Goal: Find specific page/section: Find specific page/section

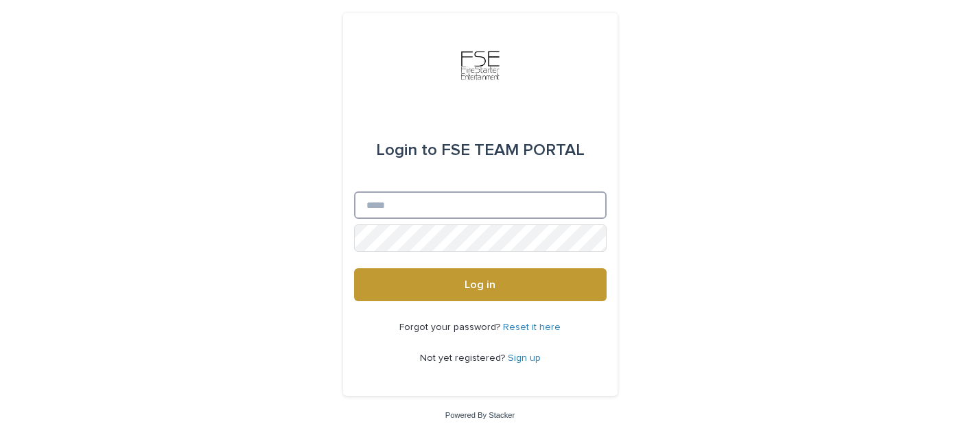
click at [403, 205] on input "Email" at bounding box center [480, 204] width 252 height 27
type input "**********"
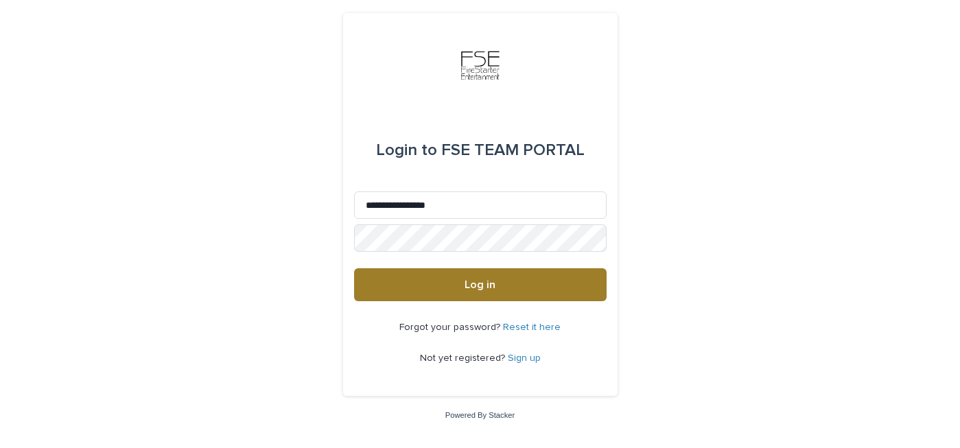
click at [445, 282] on button "Log in" at bounding box center [480, 284] width 252 height 33
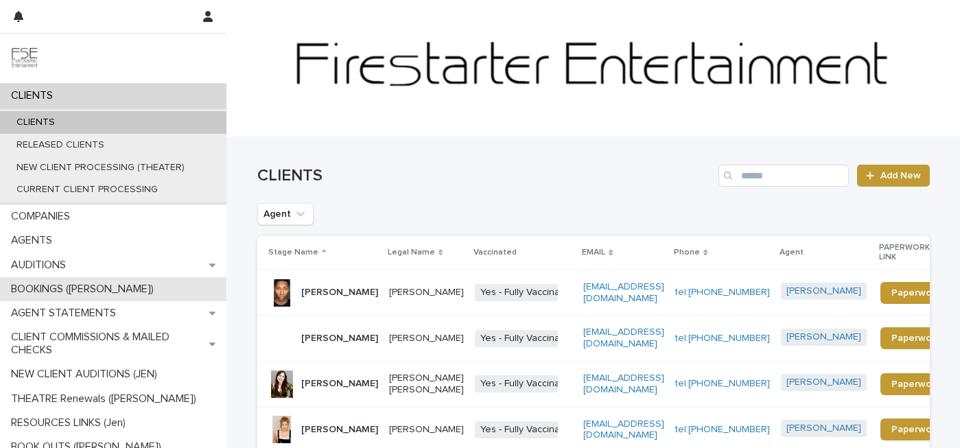
scroll to position [48, 0]
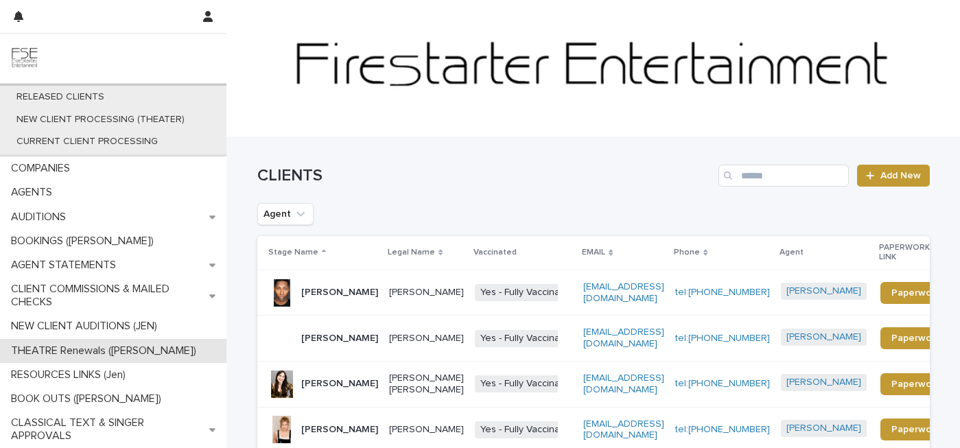
click at [100, 349] on p "THEATRE Renewals ([PERSON_NAME])" at bounding box center [106, 350] width 202 height 13
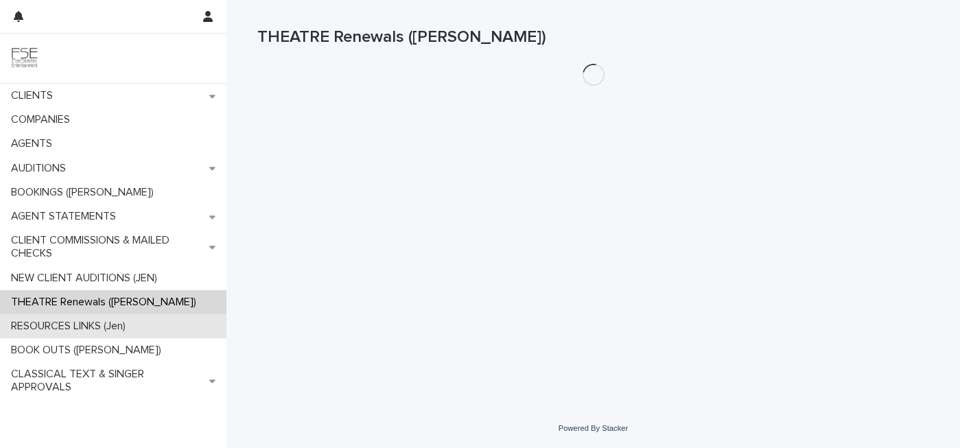
click at [90, 328] on p "RESOURCES LINKS (Jen)" at bounding box center [70, 326] width 131 height 13
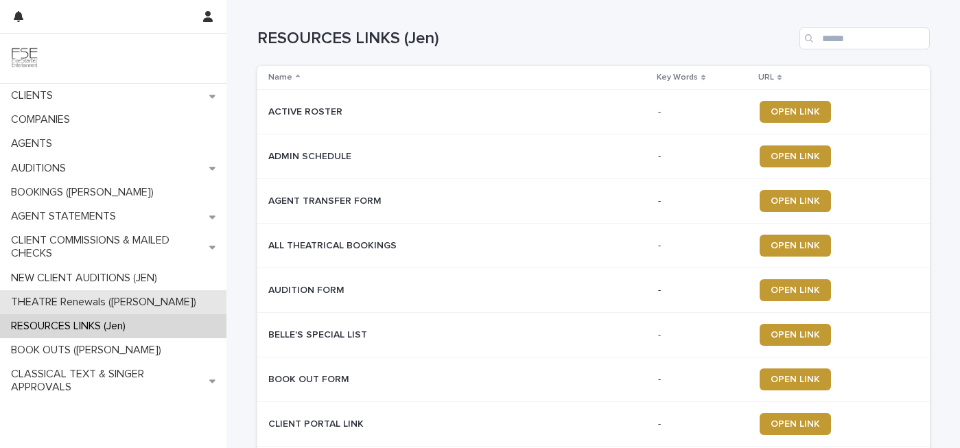
click at [99, 303] on p "THEATRE Renewals ([PERSON_NAME])" at bounding box center [106, 302] width 202 height 13
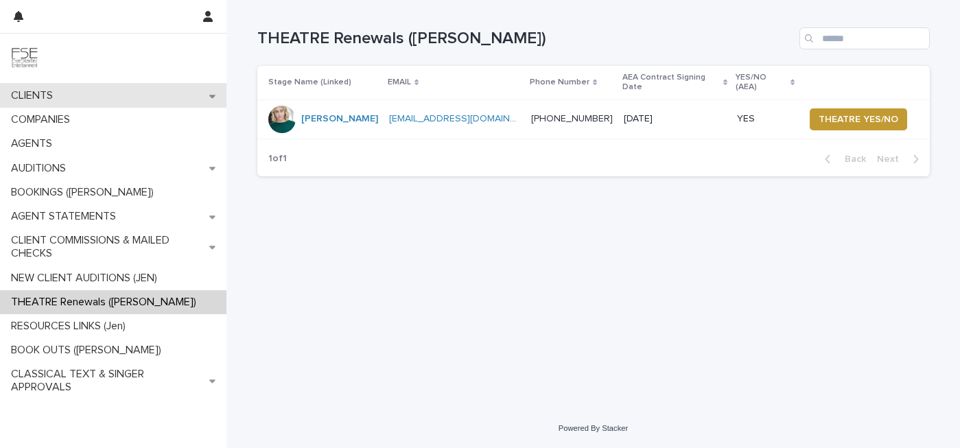
click at [93, 95] on div "CLIENTS" at bounding box center [113, 96] width 226 height 24
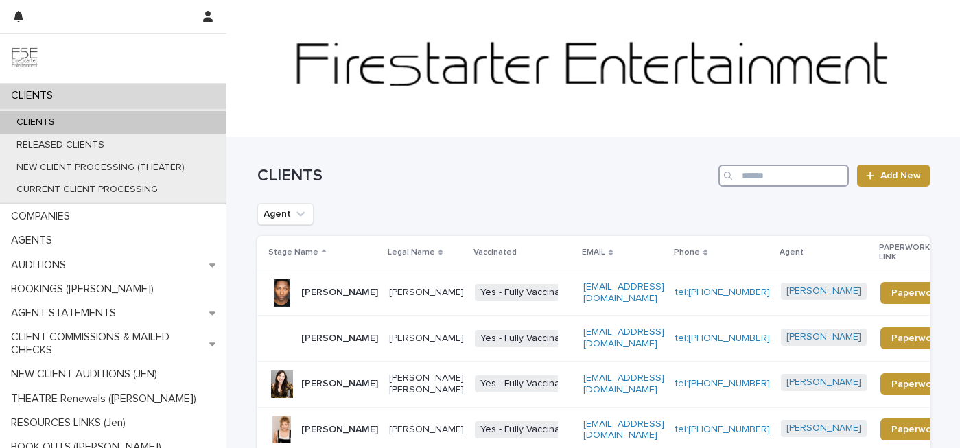
click at [762, 183] on input "Search" at bounding box center [783, 176] width 130 height 22
type input "******"
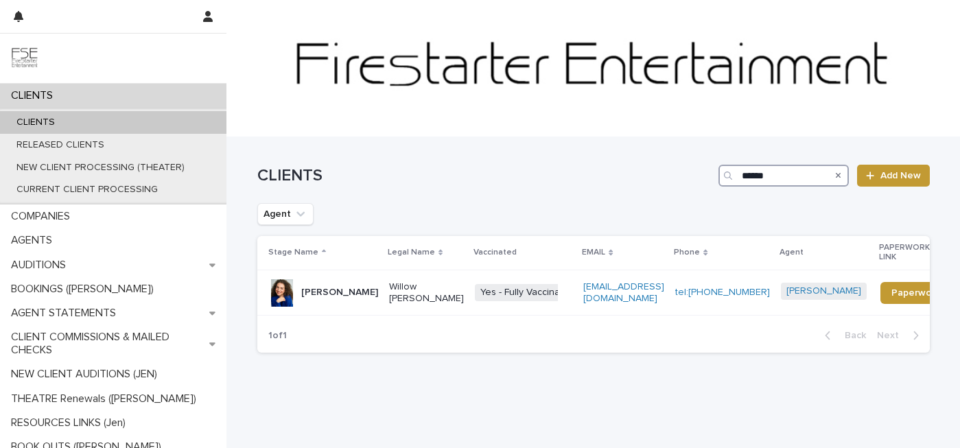
scroll to position [24, 0]
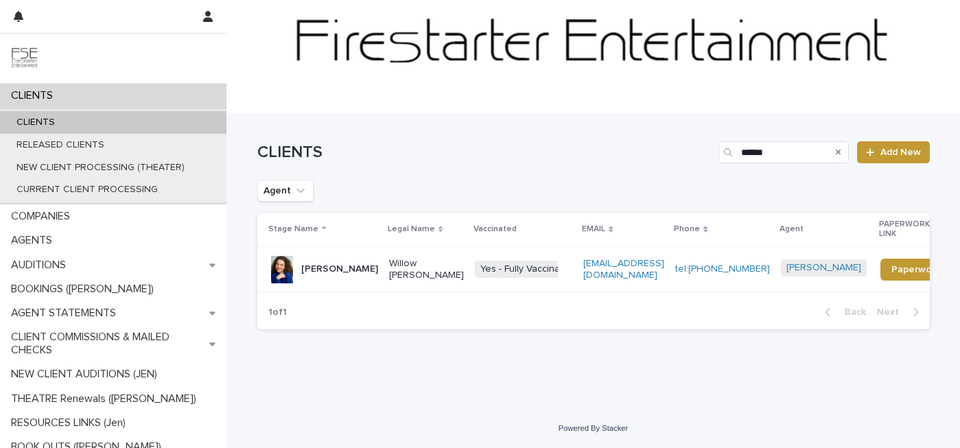
click at [332, 266] on p "[PERSON_NAME]" at bounding box center [339, 269] width 77 height 12
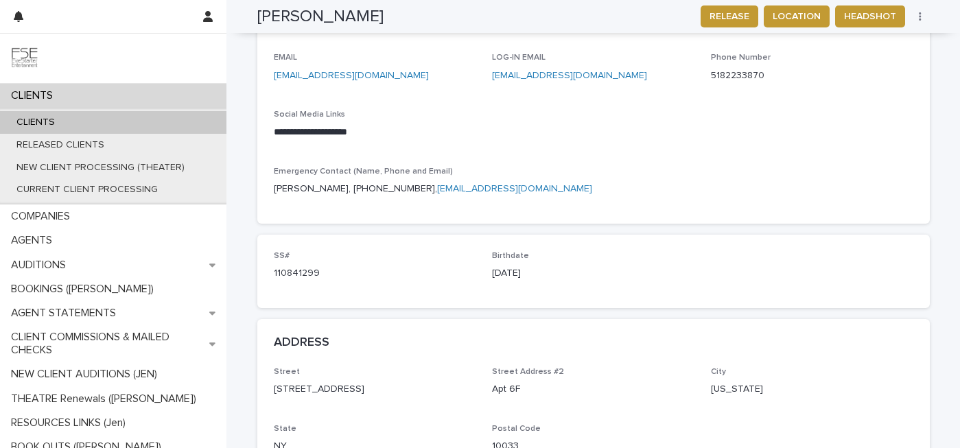
scroll to position [779, 0]
